Goal: Task Accomplishment & Management: Use online tool/utility

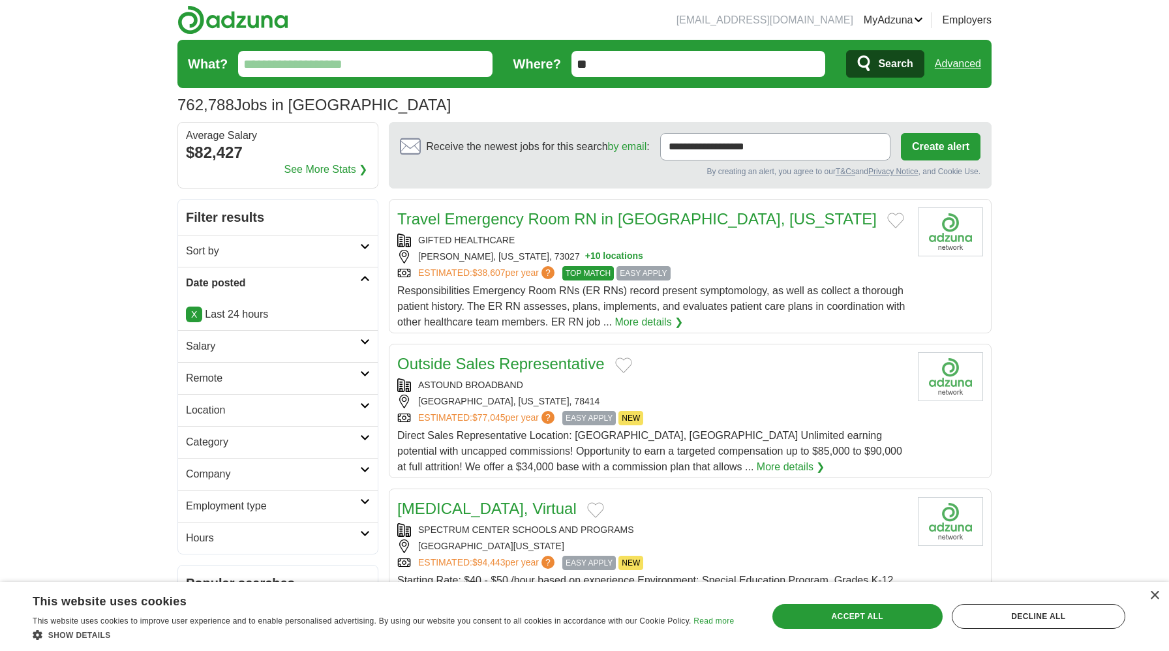
click at [279, 369] on link "Remote" at bounding box center [278, 378] width 200 height 32
click at [236, 410] on link "Remote jobs" at bounding box center [215, 409] width 59 height 11
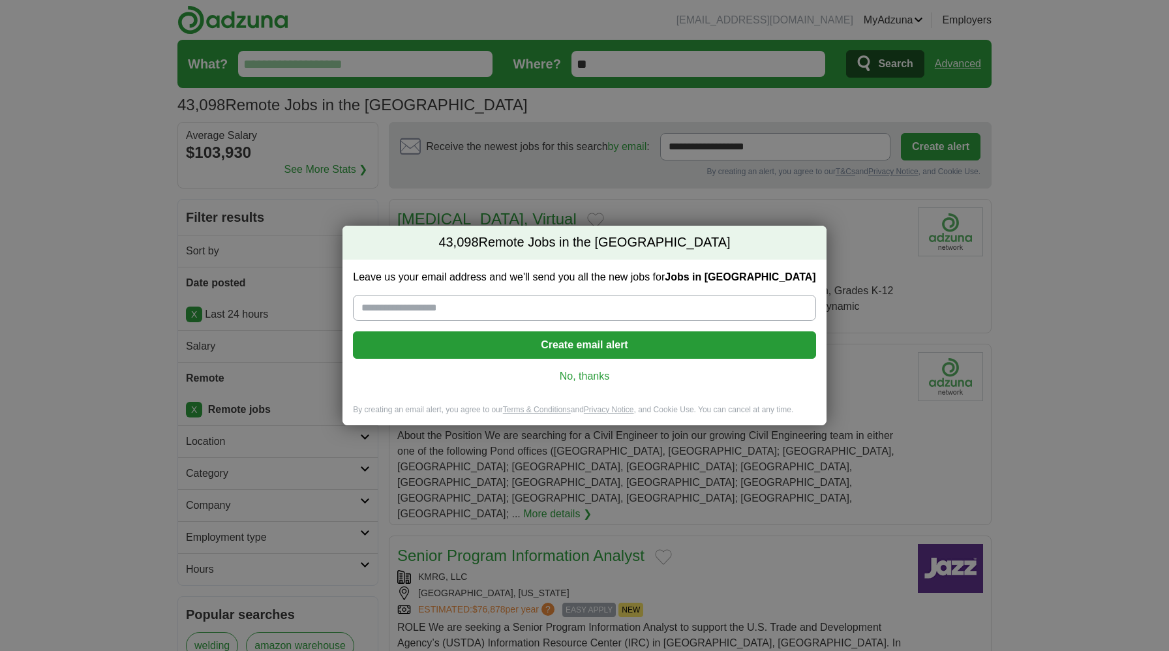
click at [593, 380] on link "No, thanks" at bounding box center [584, 376] width 442 height 14
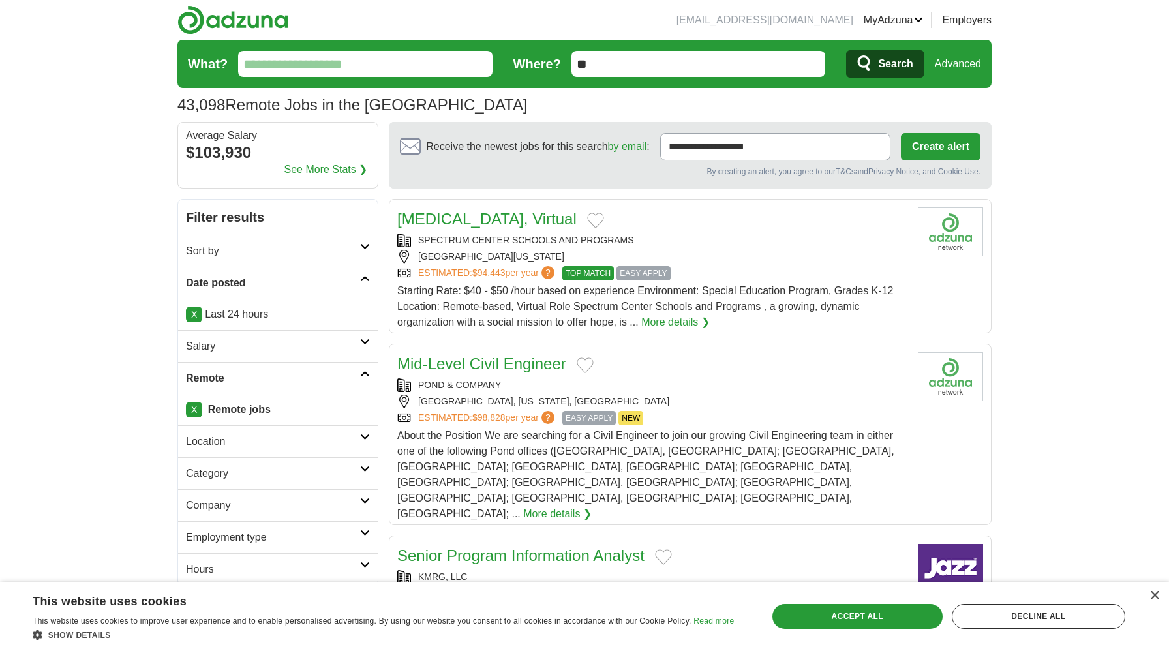
click at [346, 47] on form "What? Where? ** Search Advanced" at bounding box center [584, 64] width 814 height 48
click at [342, 63] on input "What?" at bounding box center [365, 64] width 254 height 26
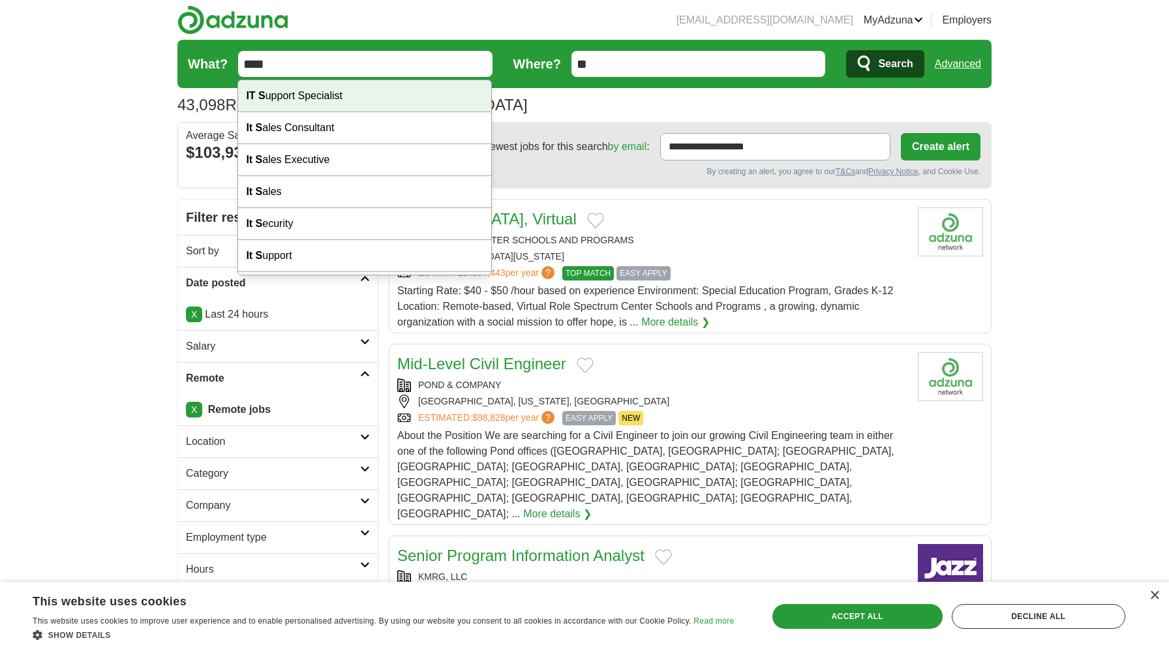
click at [341, 98] on div "IT S upport Specialist" at bounding box center [364, 96] width 253 height 32
type input "**********"
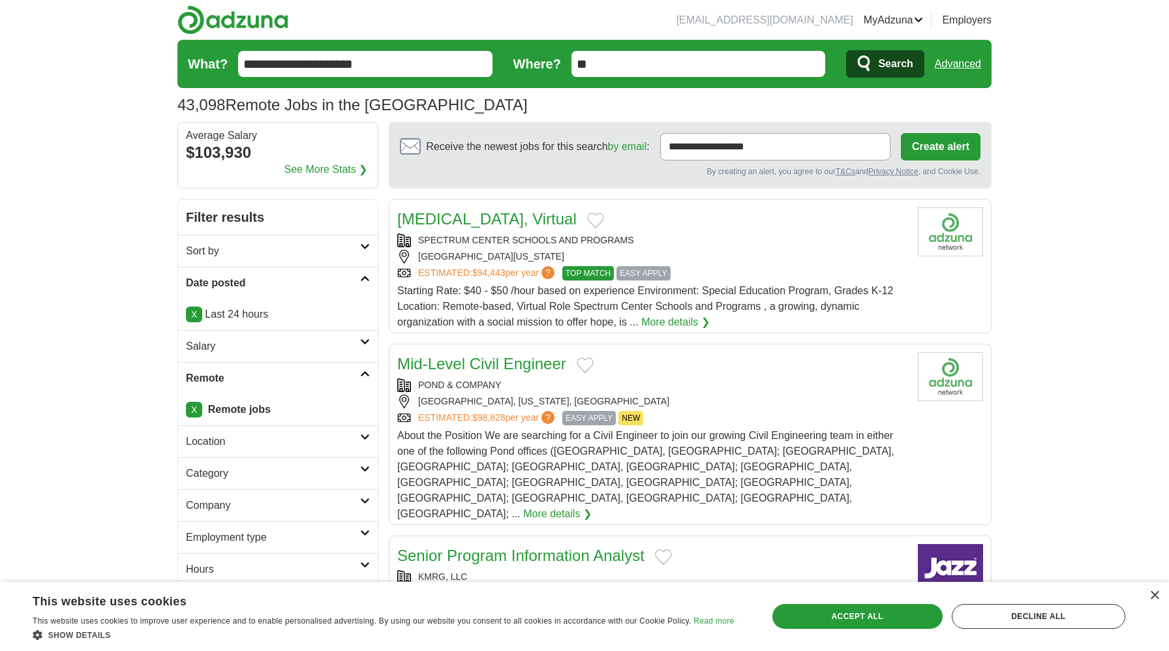
click at [895, 64] on span "Search" at bounding box center [895, 64] width 35 height 26
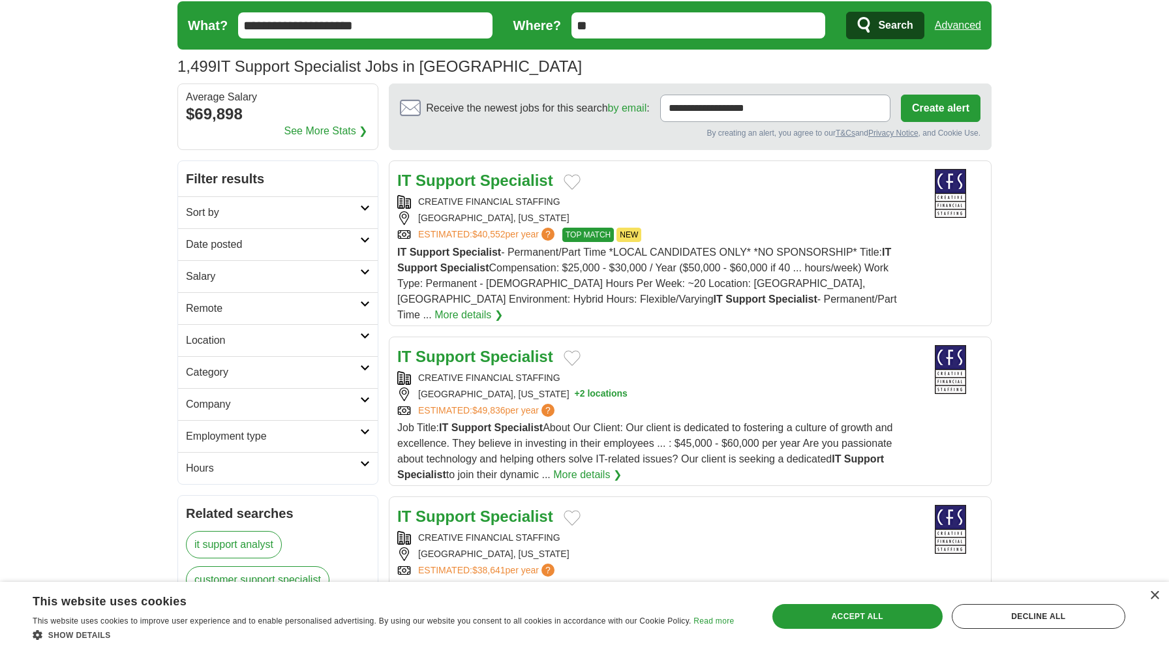
scroll to position [41, 0]
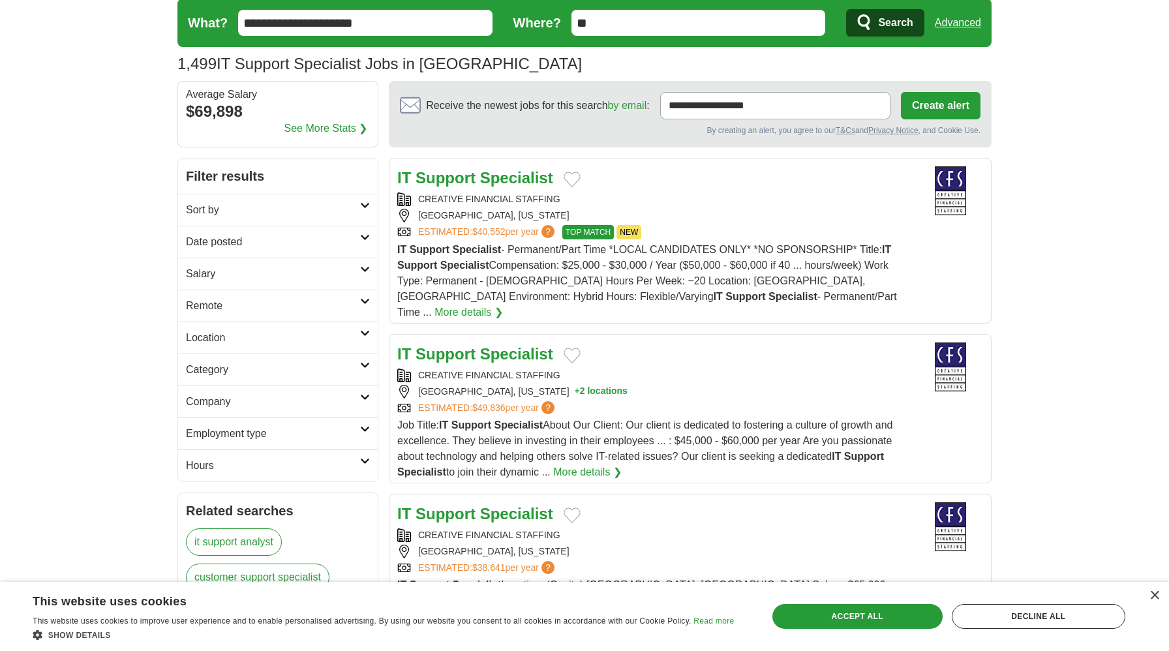
click at [474, 273] on div "IT Support Specialist - Permanent/Part Time *LOCAL CANDIDATES ONLY* *NO SPONSOR…" at bounding box center [652, 281] width 510 height 78
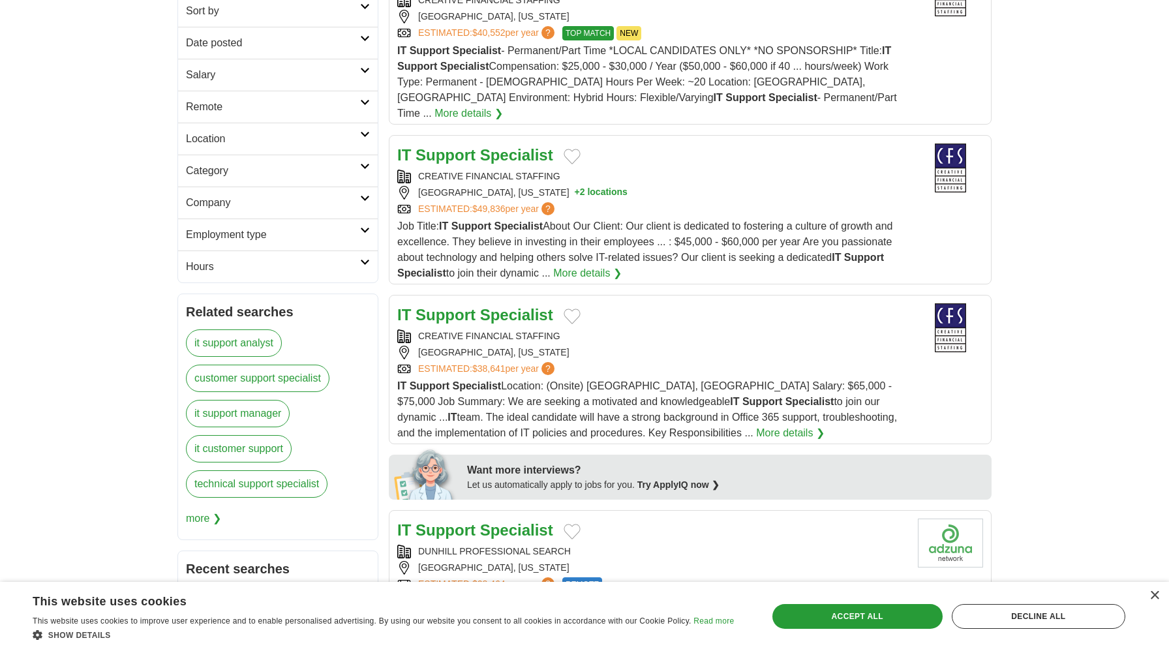
scroll to position [0, 0]
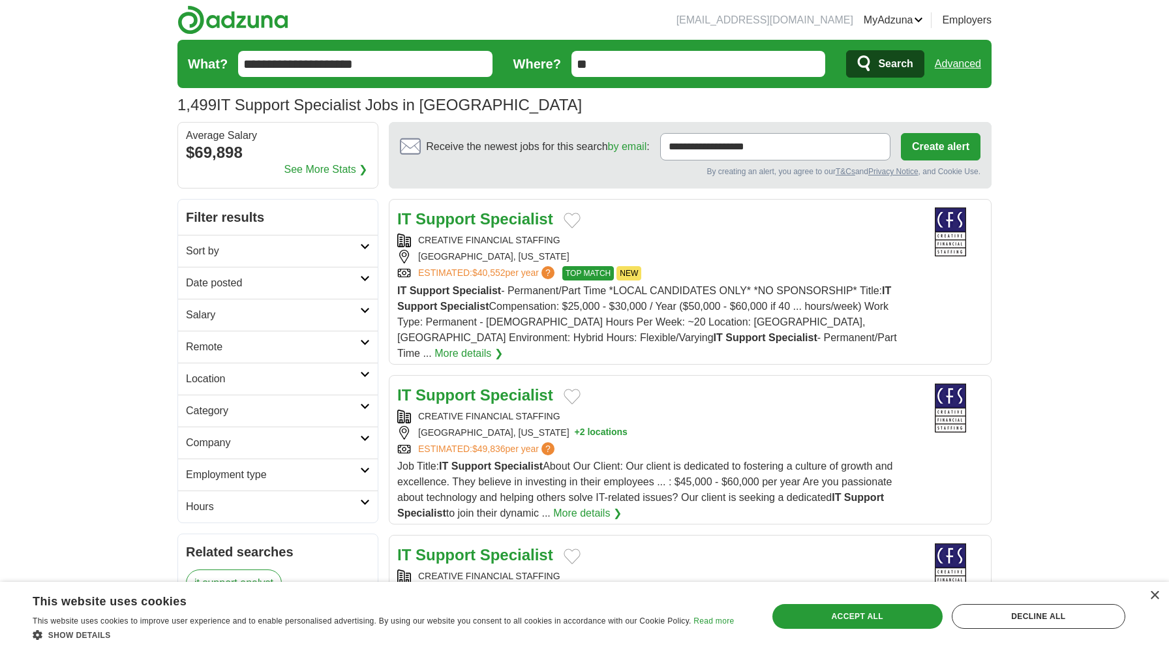
click at [253, 386] on h2 "Location" at bounding box center [273, 379] width 174 height 16
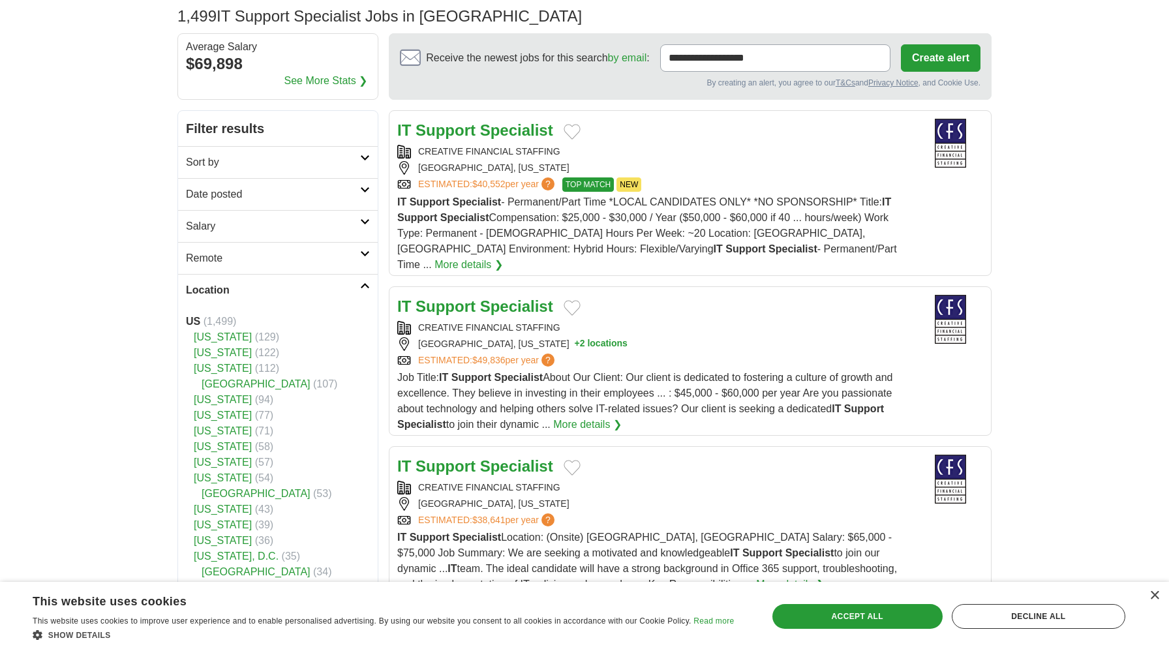
scroll to position [101, 0]
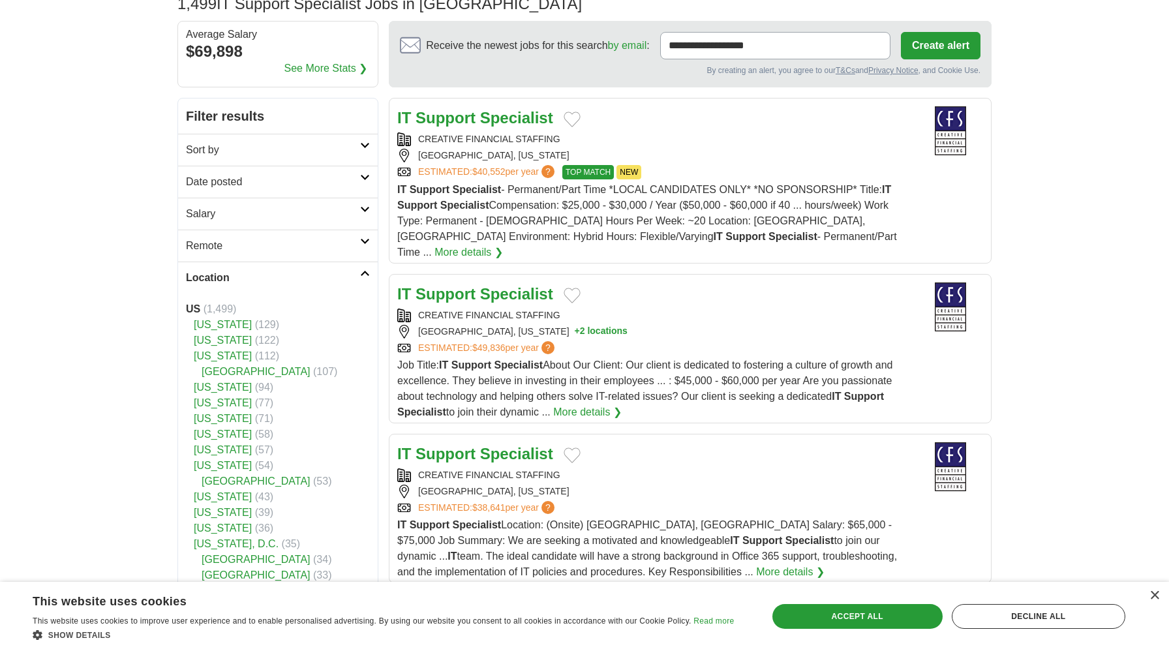
click at [223, 502] on link "[US_STATE]" at bounding box center [223, 496] width 58 height 11
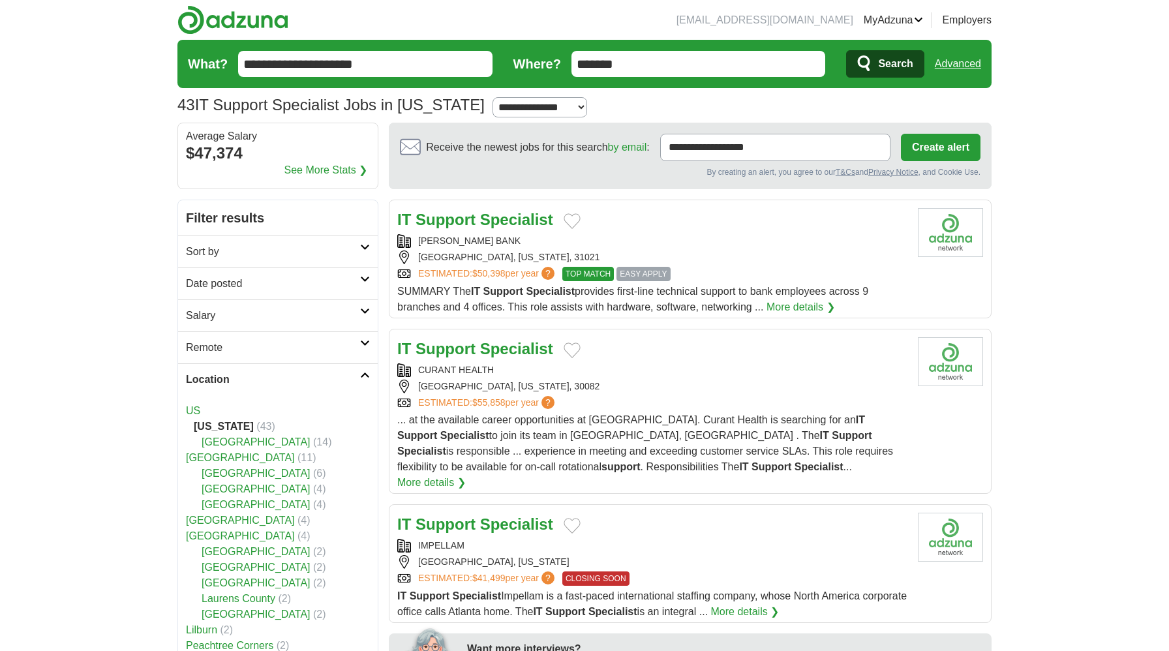
click at [322, 287] on h2 "Date posted" at bounding box center [273, 284] width 174 height 16
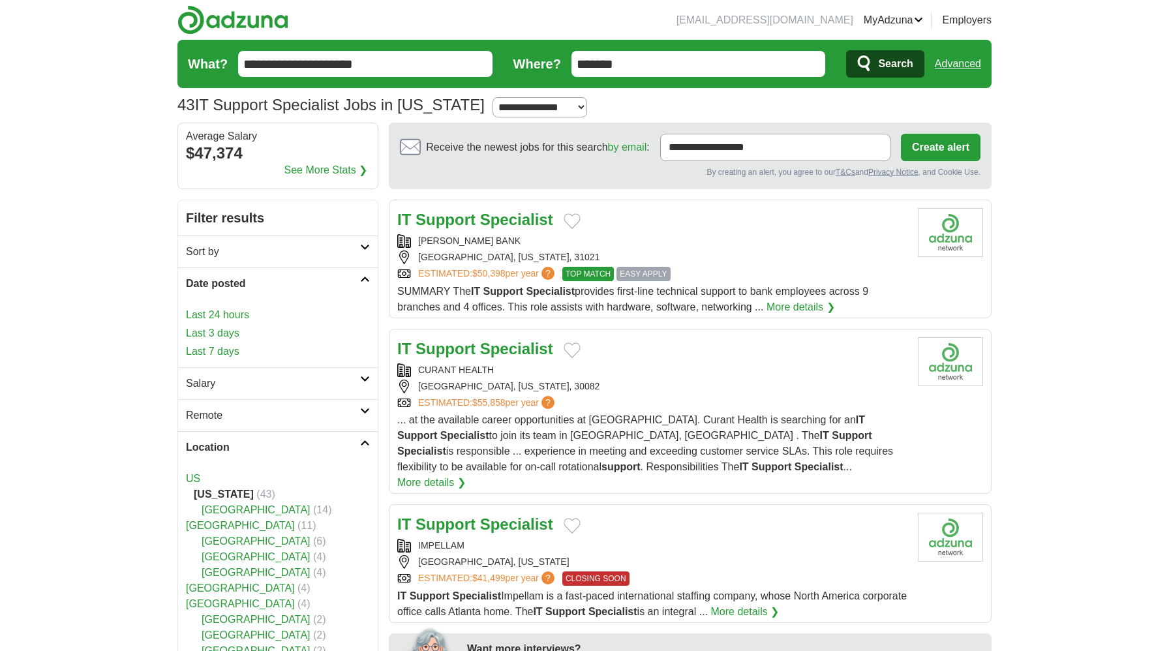
click at [252, 332] on link "Last 3 days" at bounding box center [278, 334] width 184 height 16
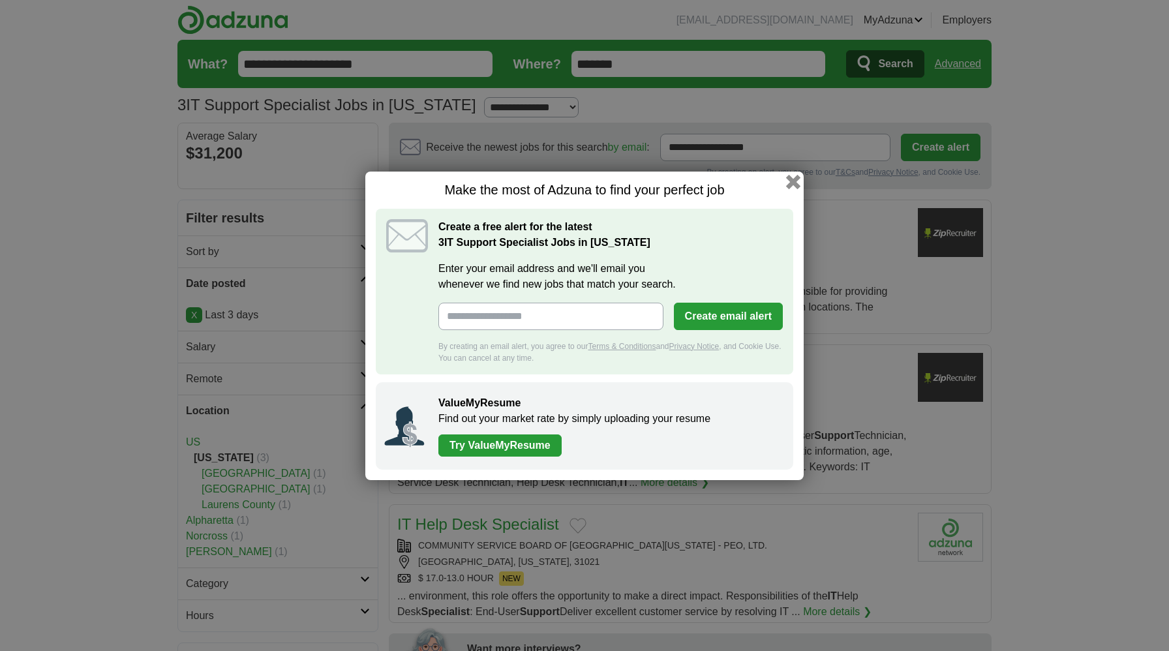
click at [792, 180] on button "button" at bounding box center [793, 181] width 14 height 14
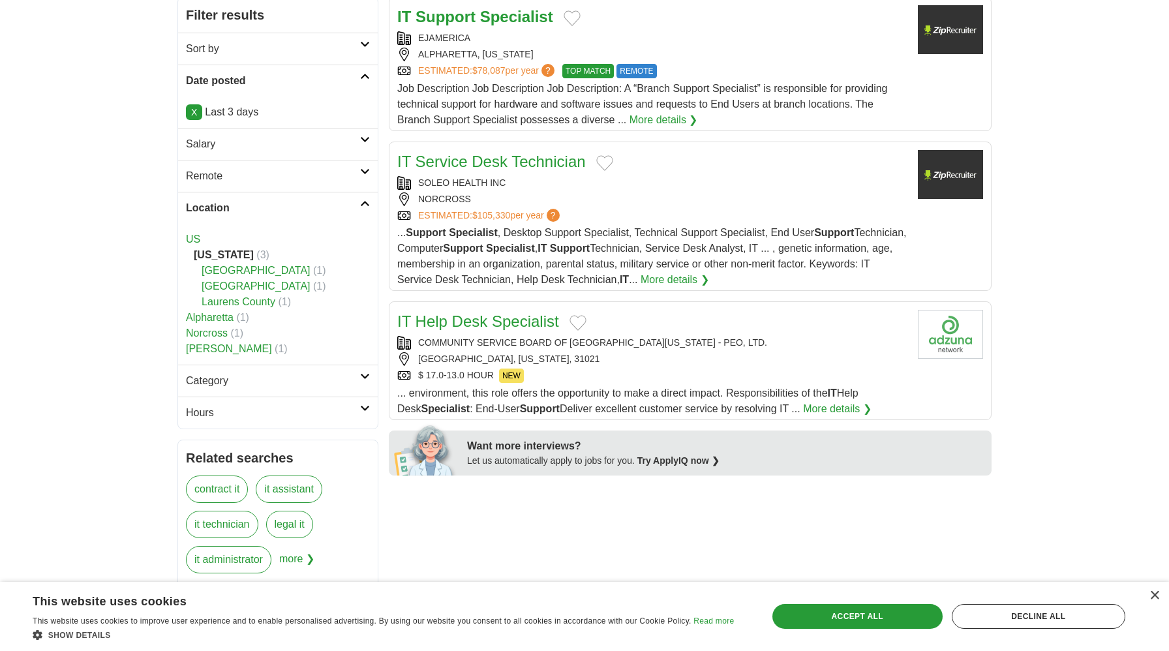
scroll to position [205, 0]
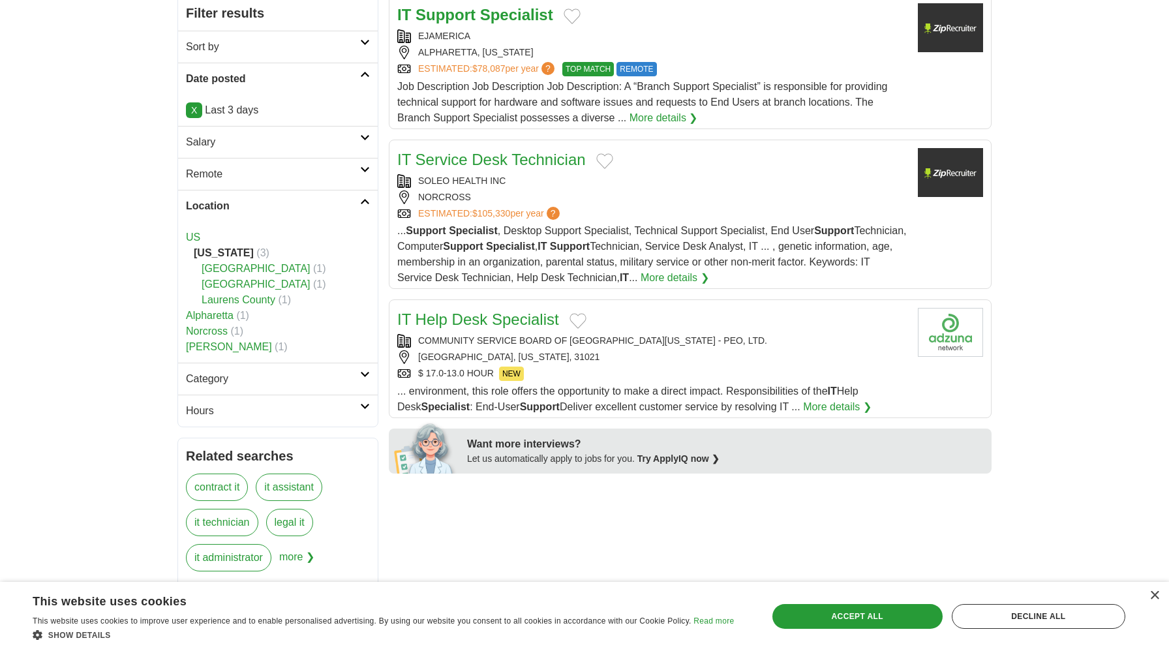
click at [529, 357] on div "[GEOGRAPHIC_DATA], [US_STATE], 31021" at bounding box center [652, 357] width 510 height 14
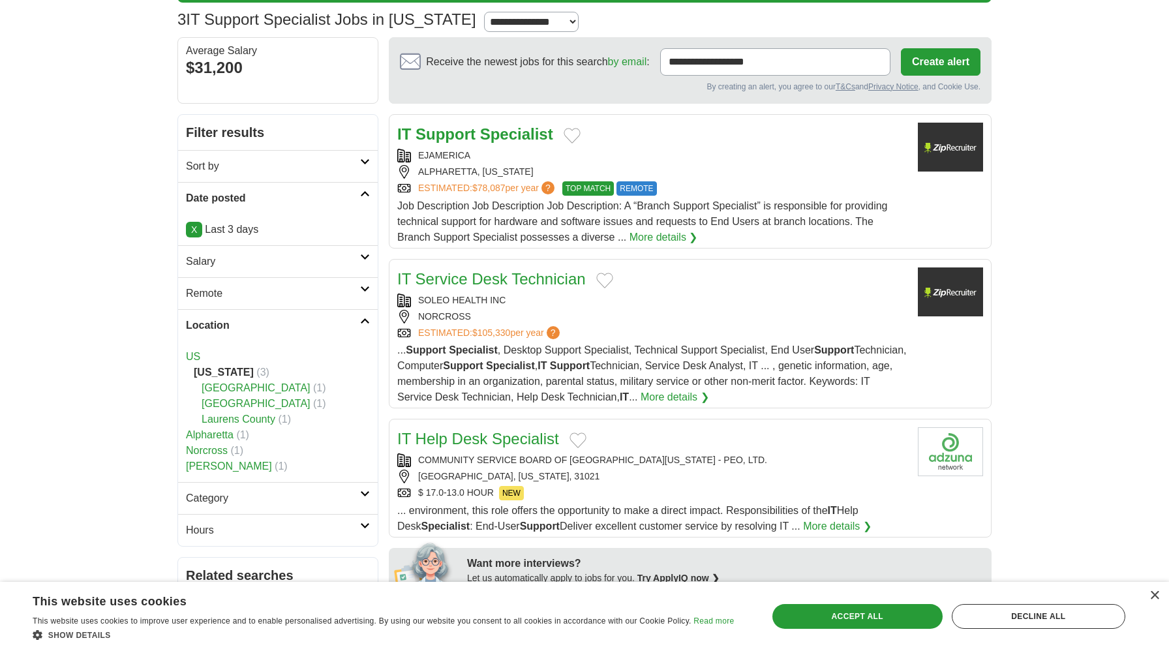
scroll to position [90, 0]
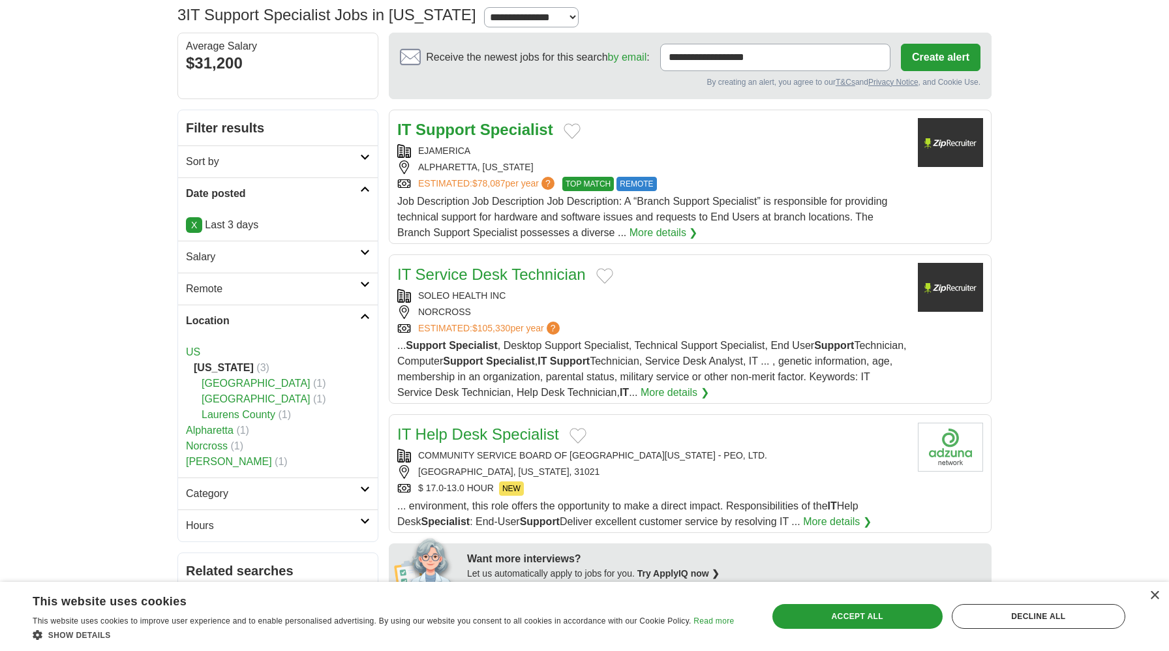
click at [583, 292] on div "SOLEO HEALTH INC" at bounding box center [652, 296] width 510 height 14
click at [566, 147] on div "EJAMERICA" at bounding box center [652, 151] width 510 height 14
